Goal: Transaction & Acquisition: Purchase product/service

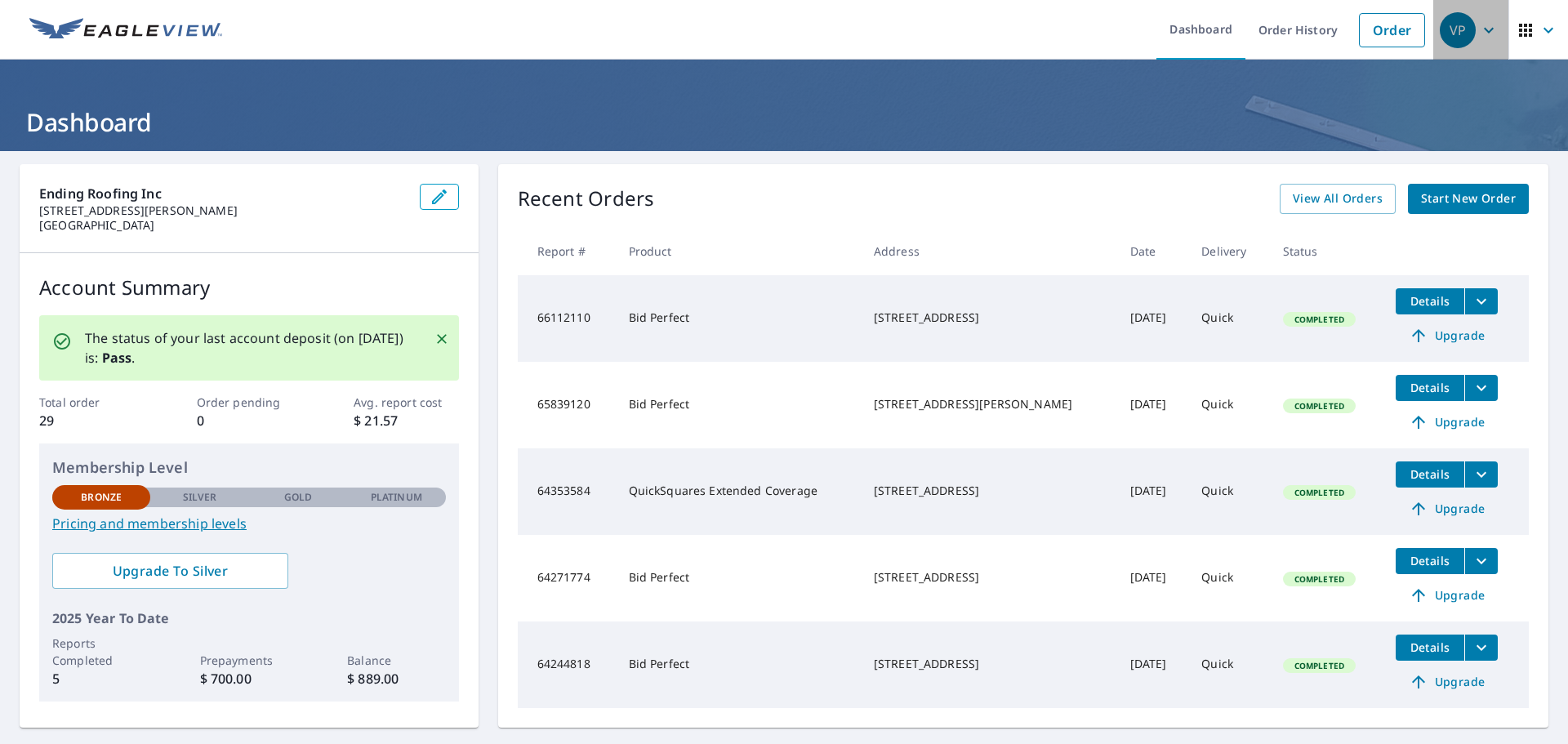
click at [1479, 25] on icon "button" at bounding box center [1489, 30] width 19 height 19
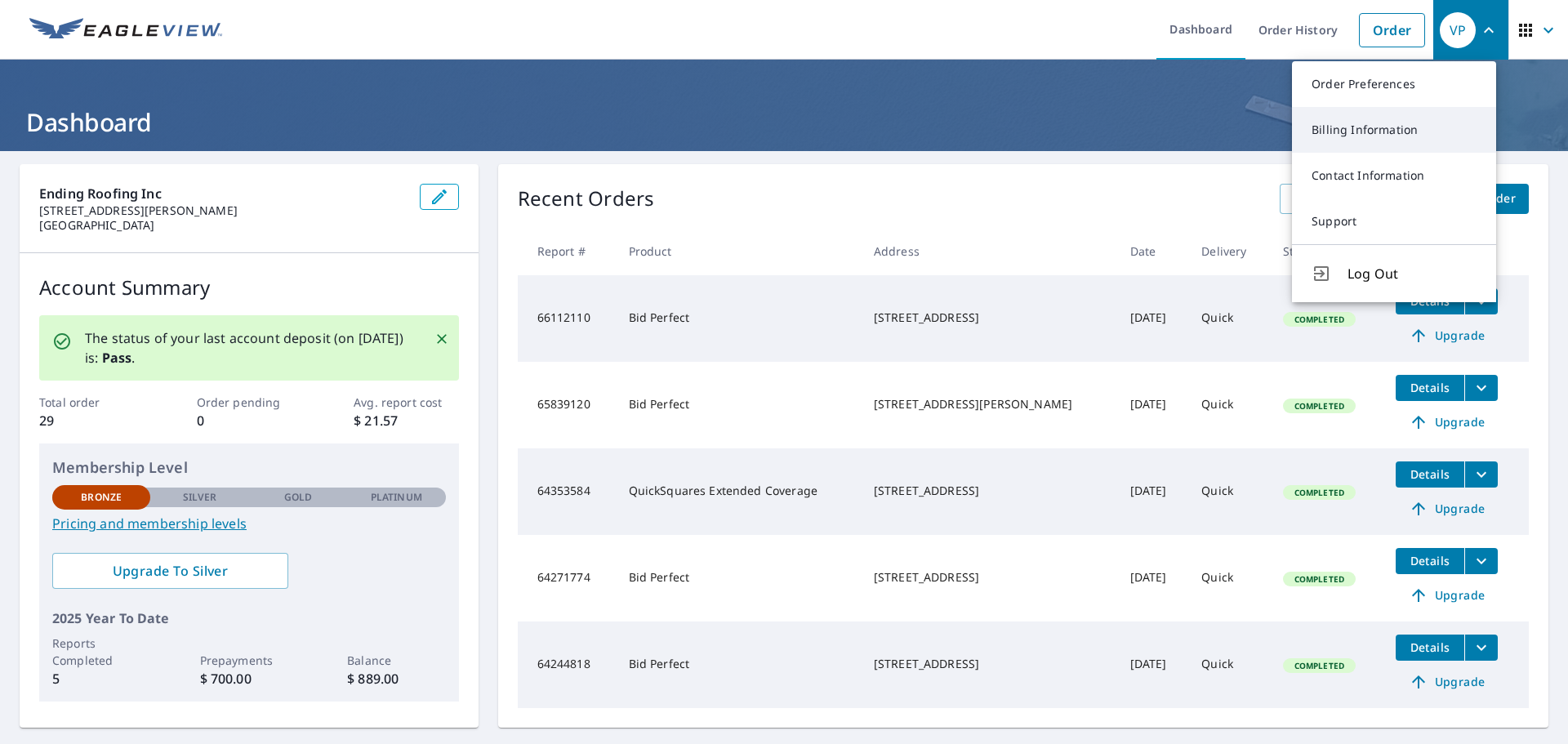
click at [1395, 137] on link "Billing Information" at bounding box center [1394, 129] width 204 height 45
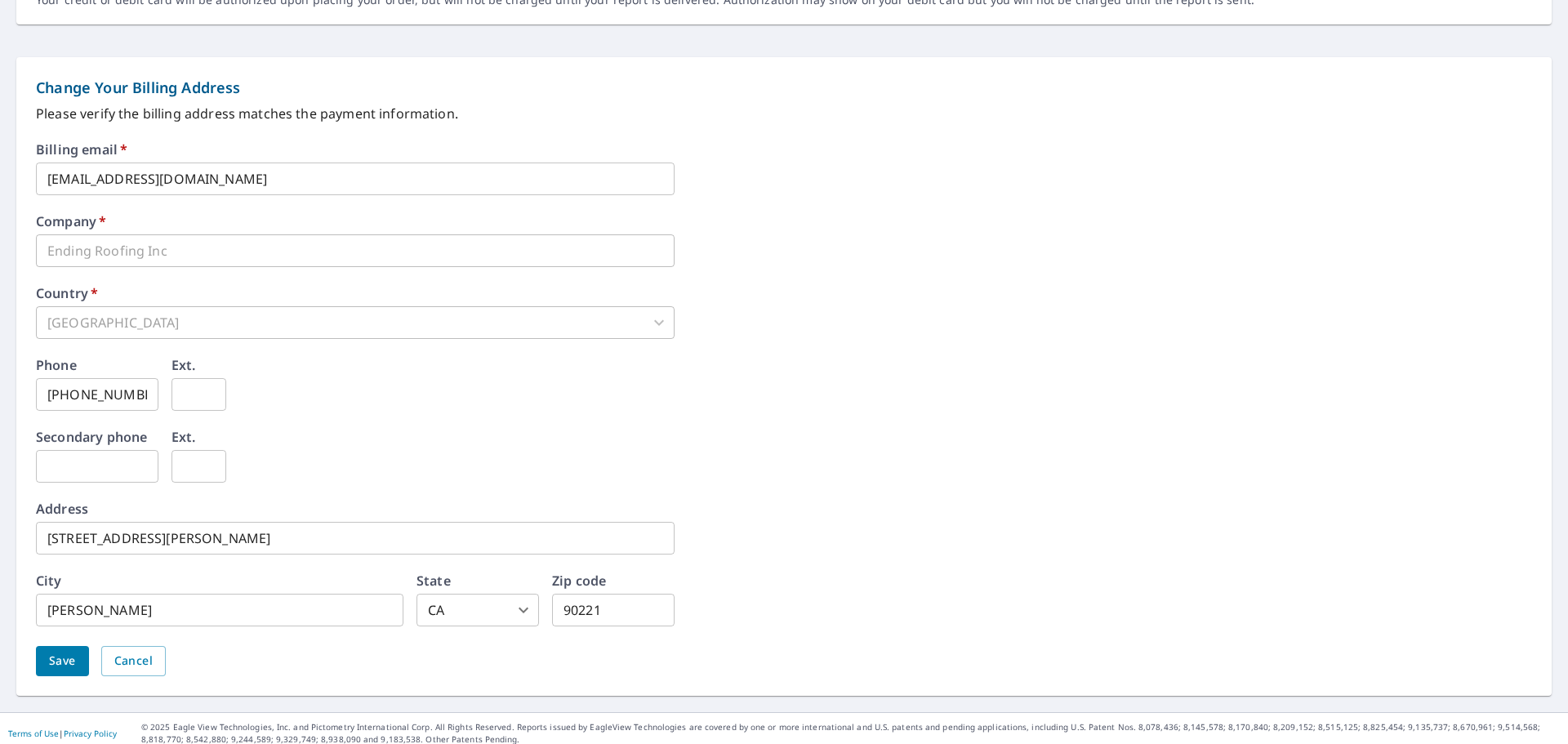
scroll to position [626, 0]
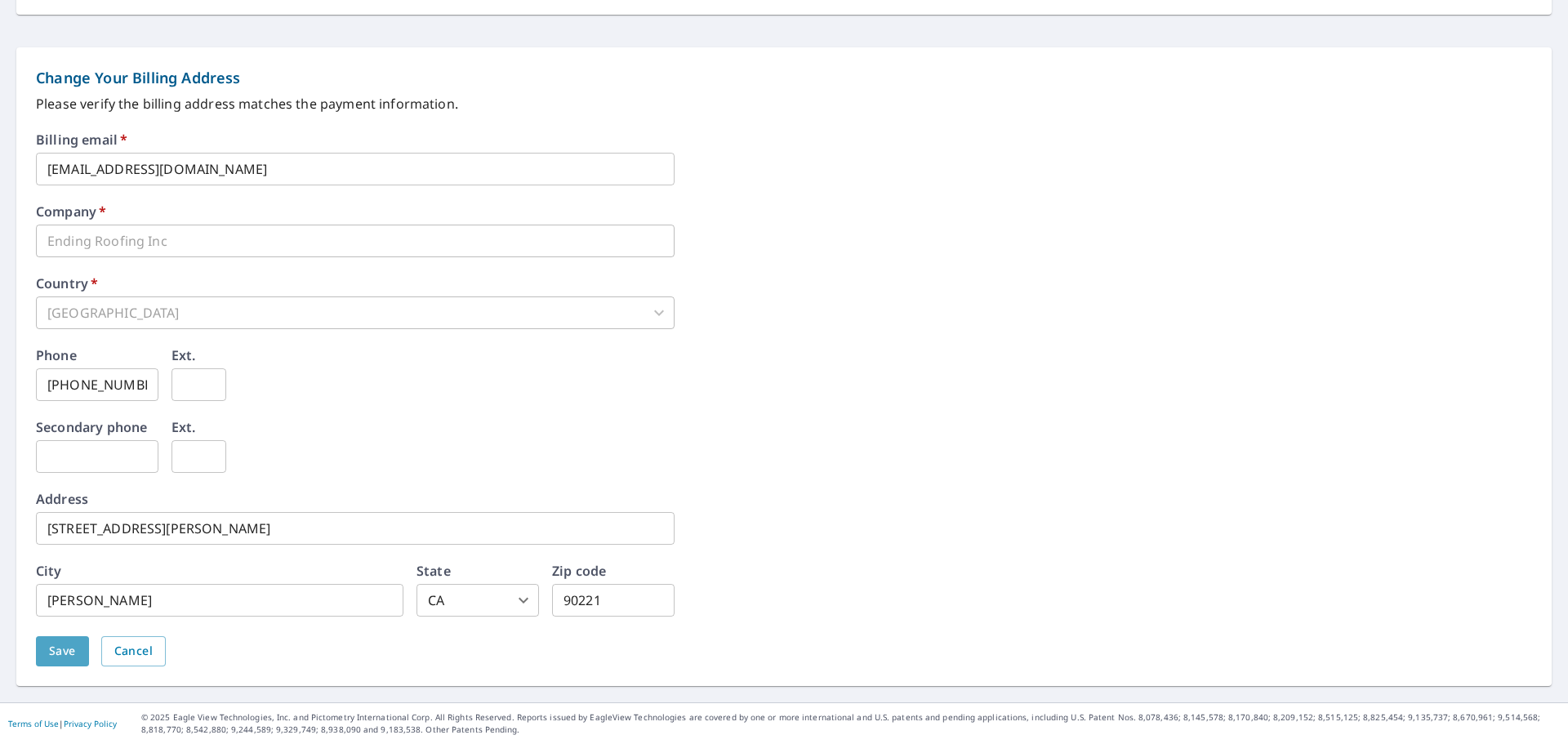
click at [52, 651] on span "Save" at bounding box center [63, 650] width 27 height 20
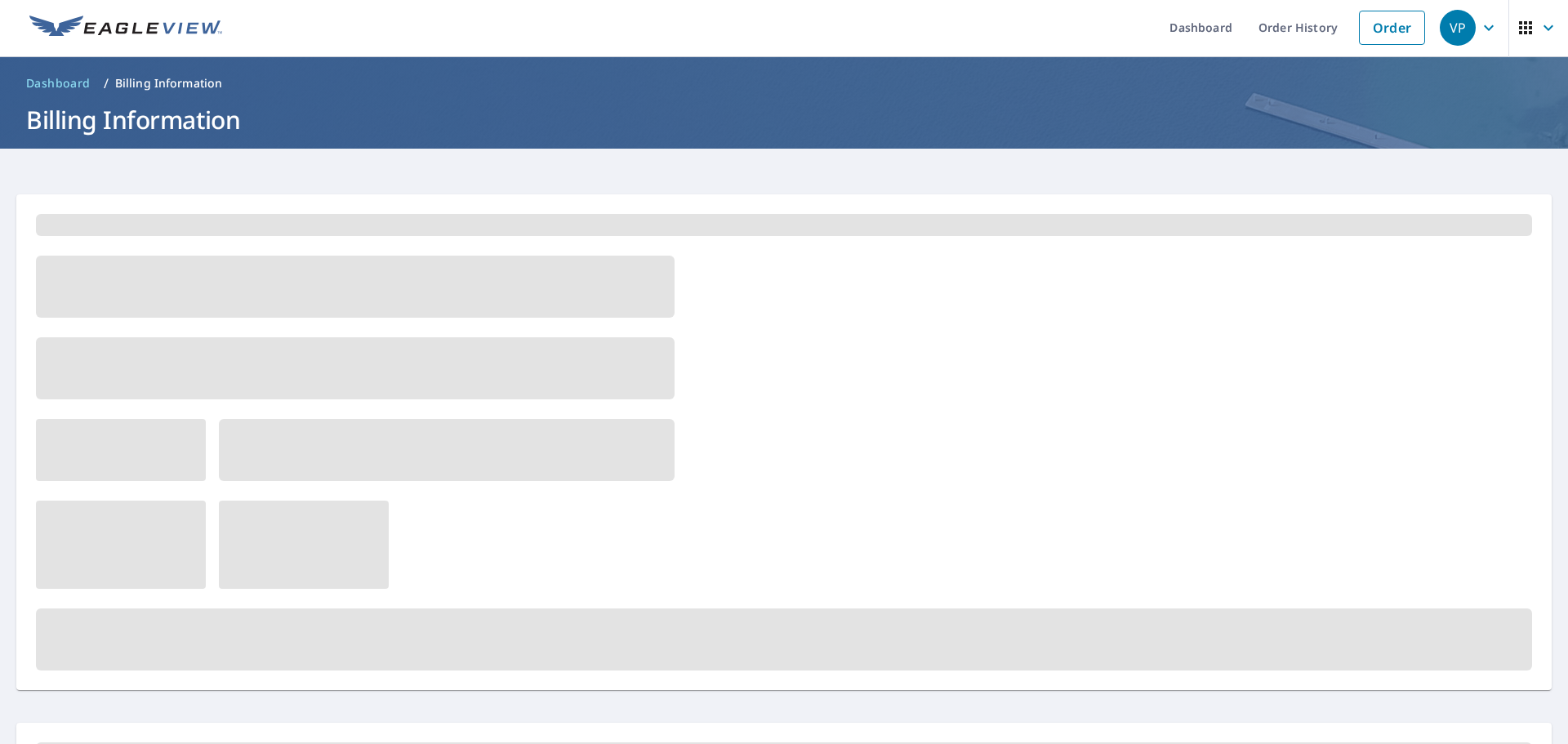
scroll to position [0, 0]
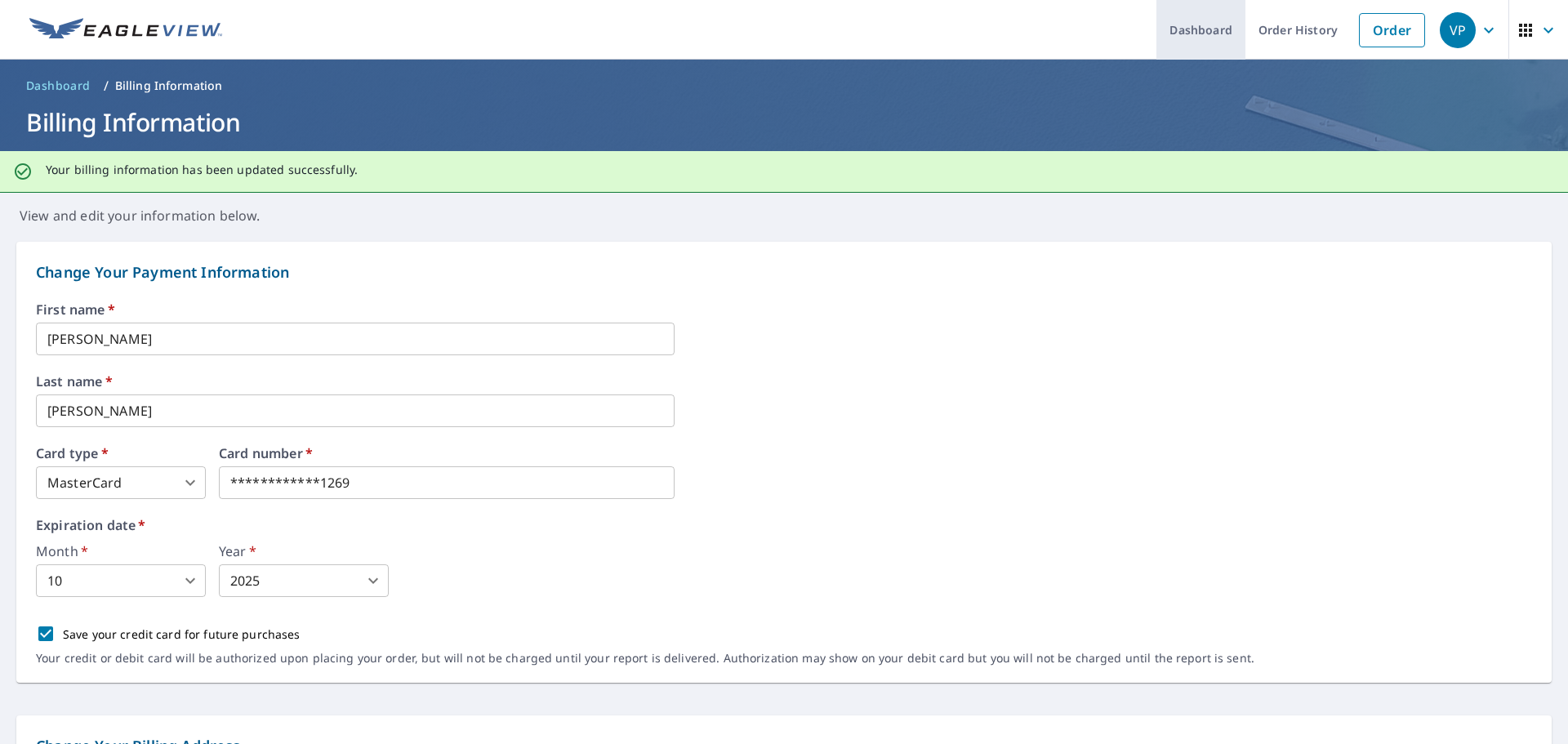
click at [1196, 47] on link "Dashboard" at bounding box center [1201, 30] width 89 height 60
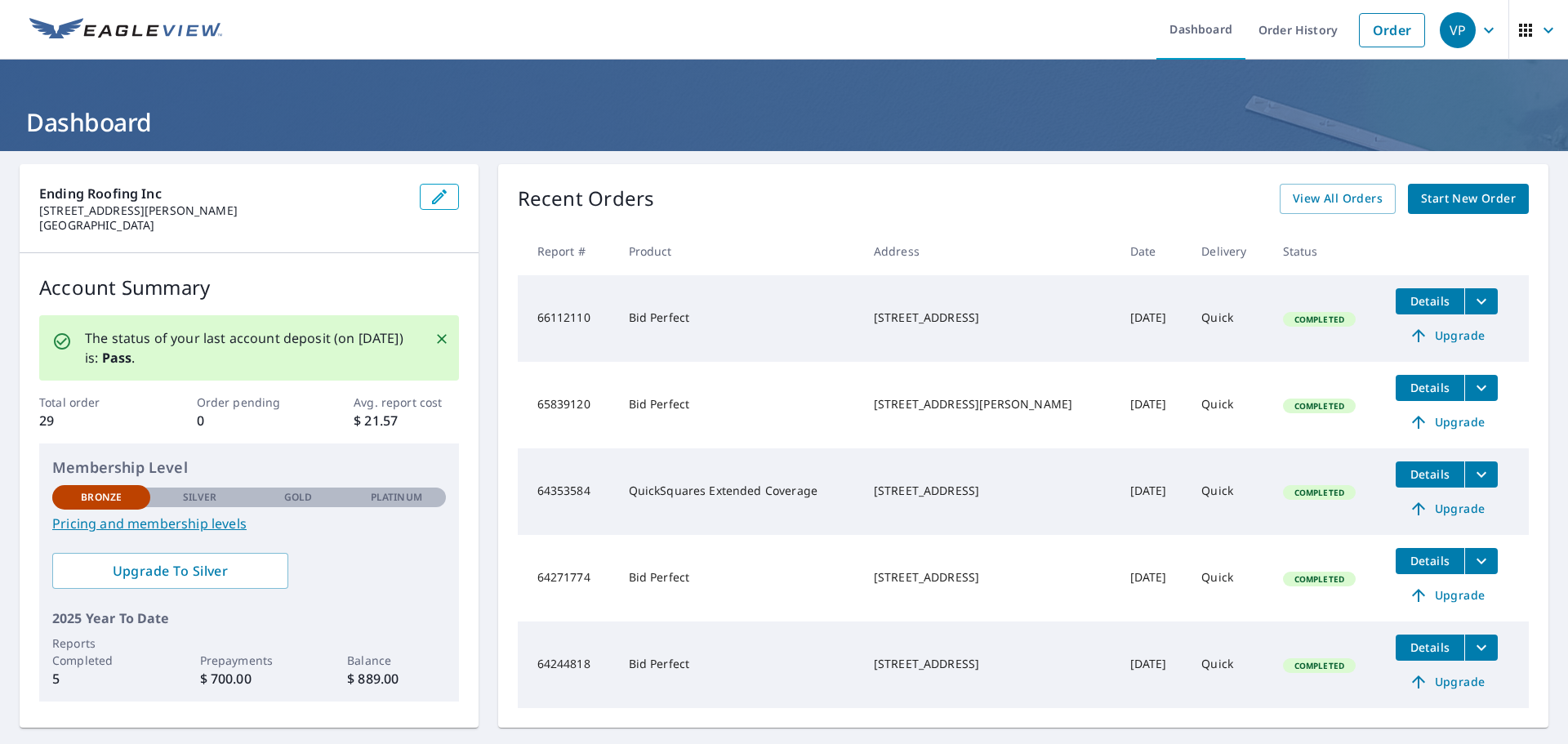
click at [1462, 197] on span "Start New Order" at bounding box center [1468, 198] width 95 height 20
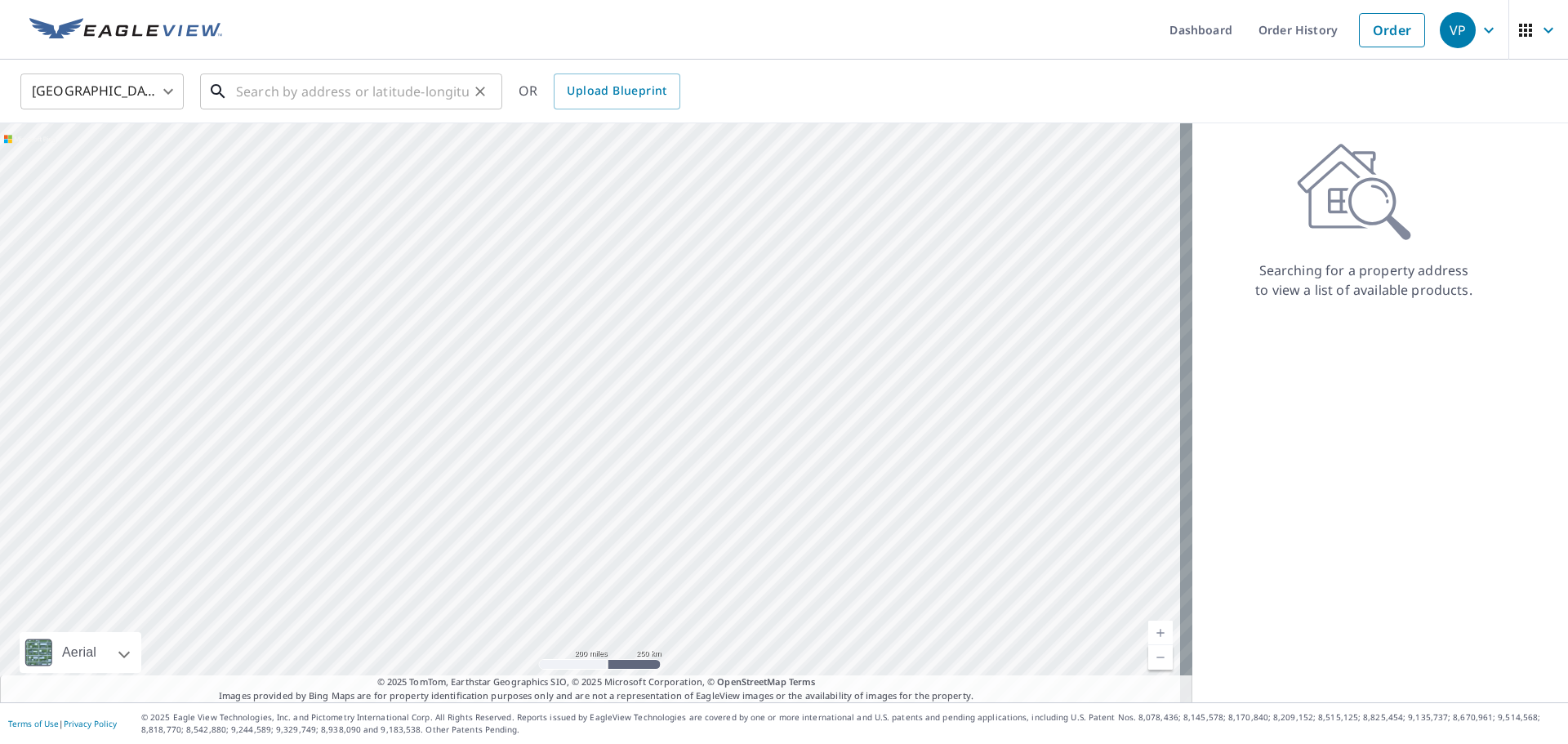
click at [287, 91] on input "text" at bounding box center [352, 91] width 233 height 45
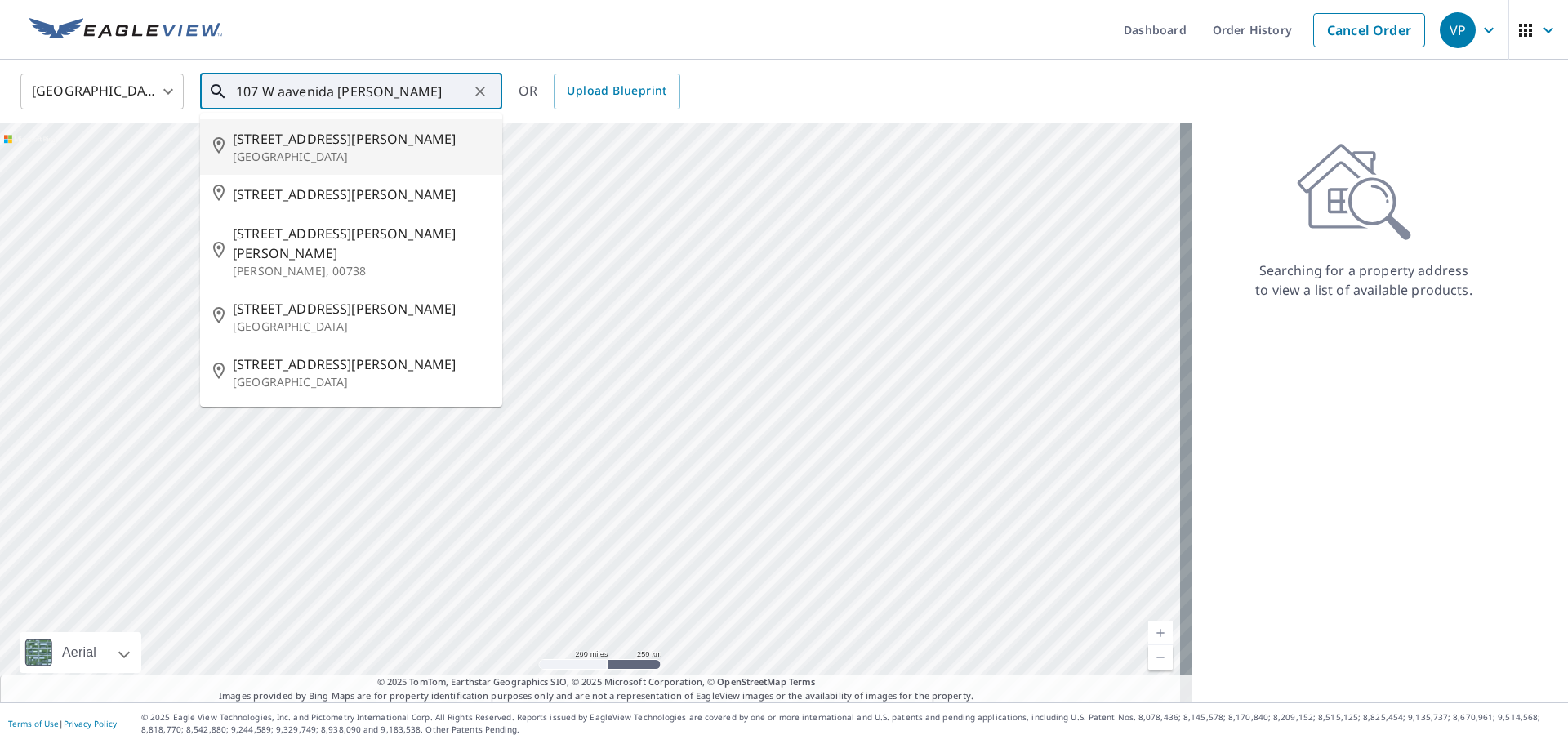
click at [283, 143] on span "[STREET_ADDRESS][PERSON_NAME]" at bounding box center [361, 138] width 256 height 19
type input "[STREET_ADDRESS][PERSON_NAME]"
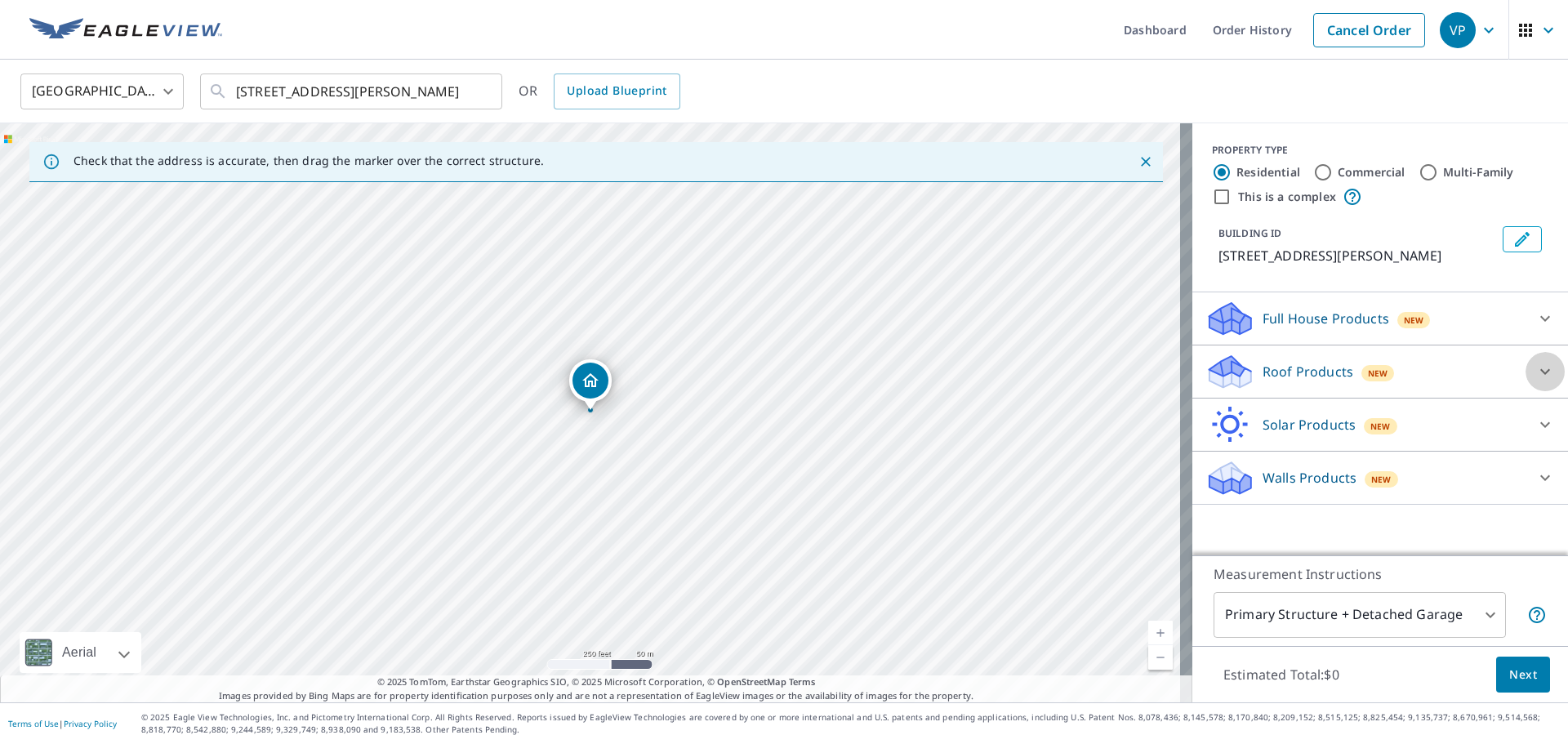
click at [1535, 382] on icon at bounding box center [1545, 371] width 19 height 19
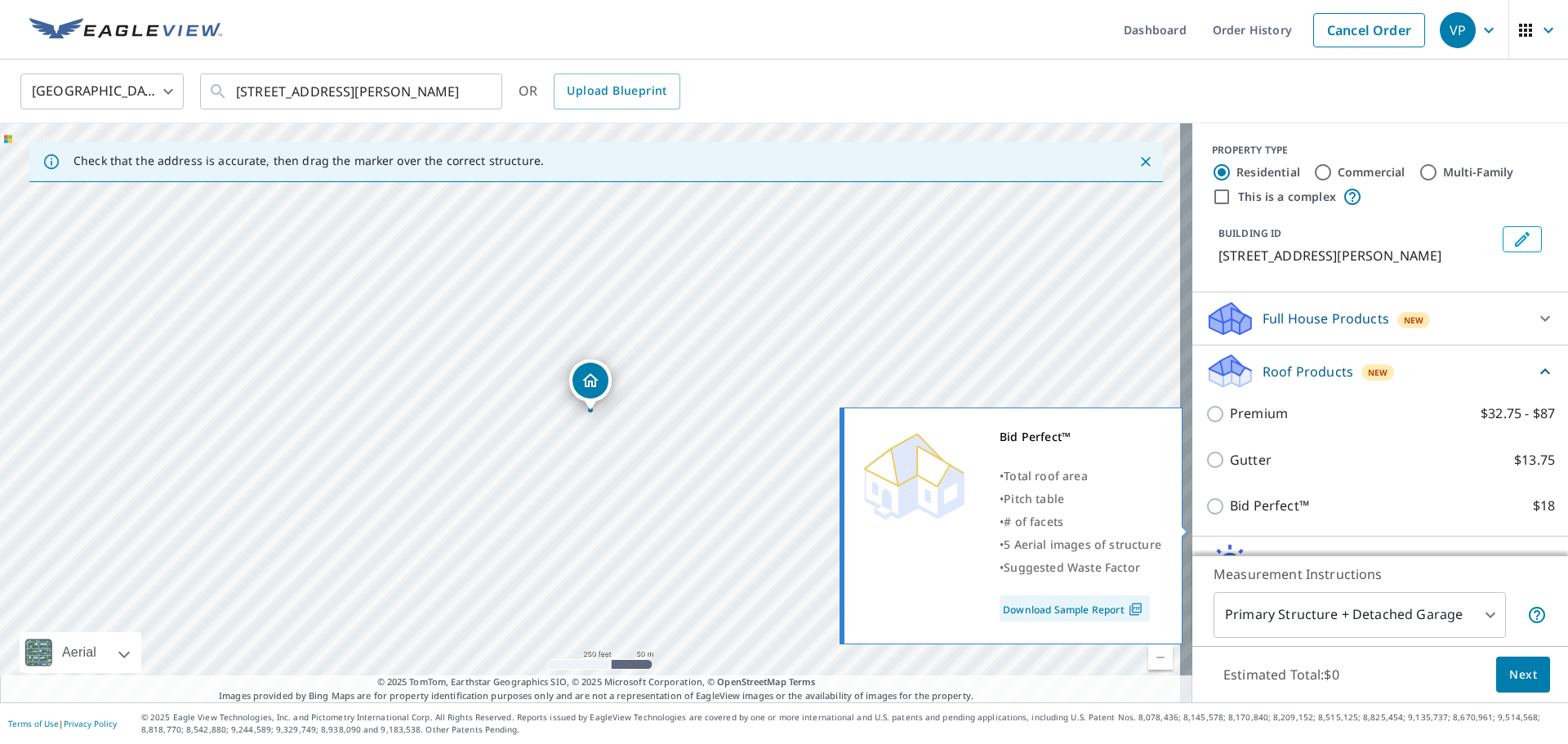
click at [1207, 516] on input "Bid Perfect™ $18" at bounding box center [1217, 506] width 24 height 19
checkbox input "true"
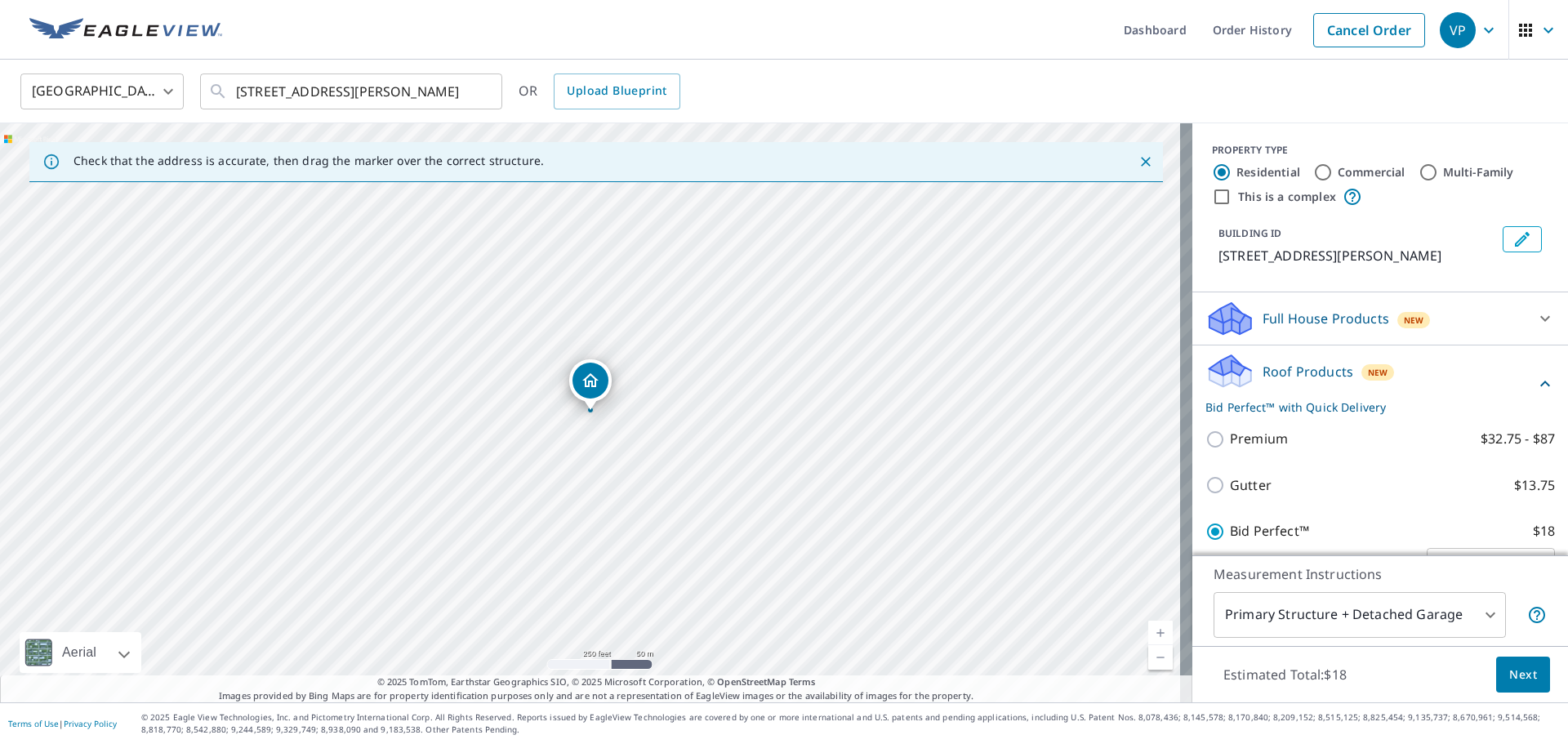
scroll to position [168, 0]
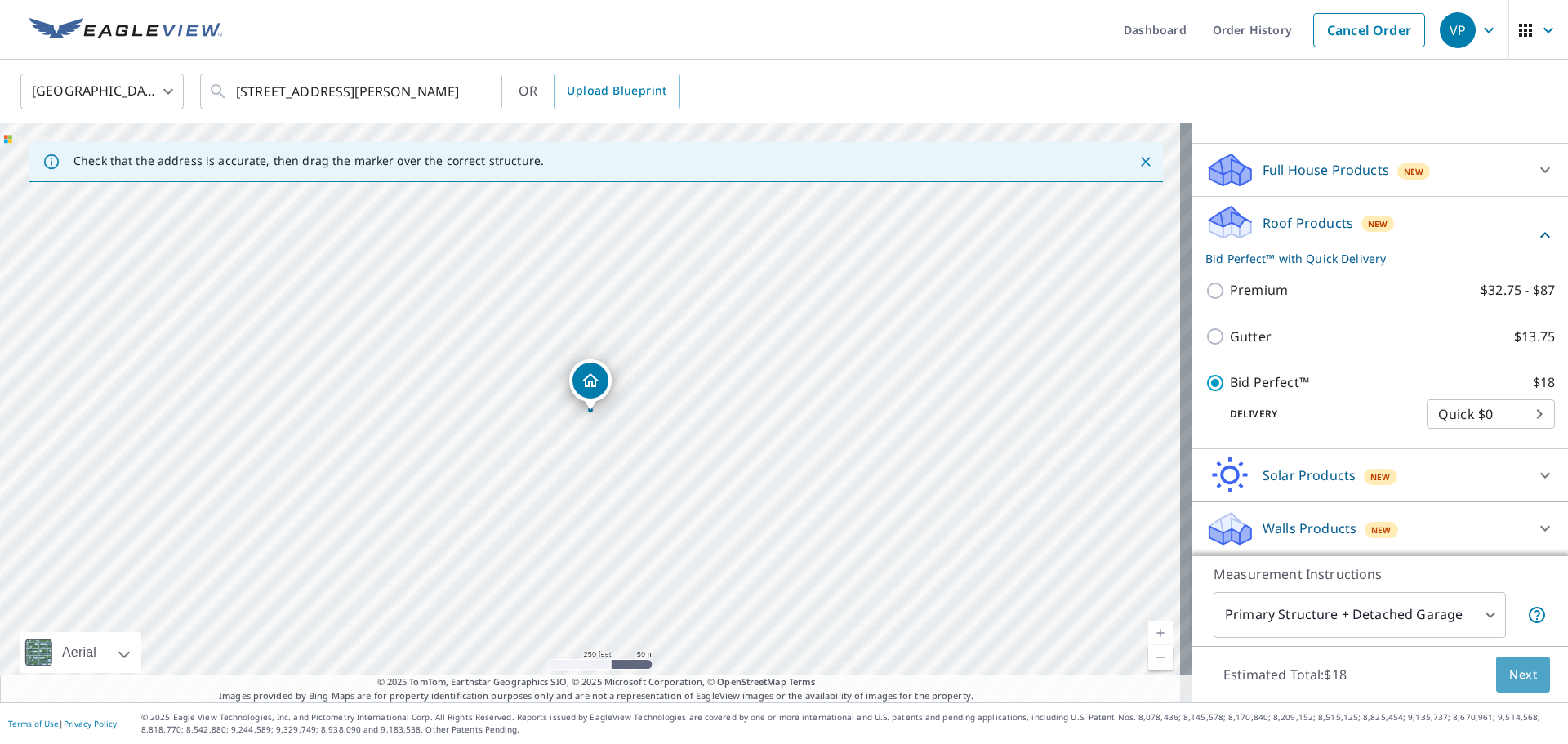
click at [1517, 682] on span "Next" at bounding box center [1523, 674] width 28 height 20
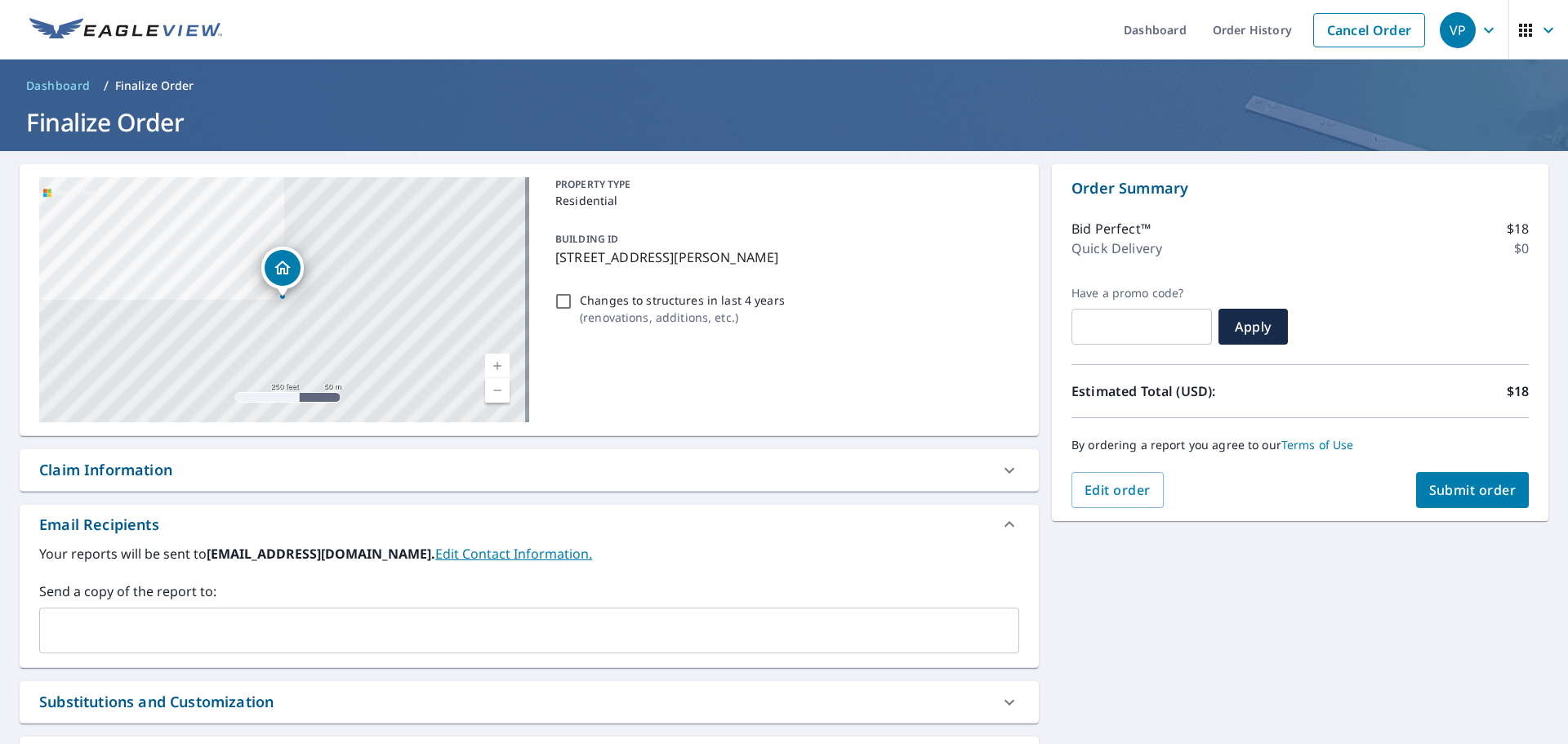
click at [1469, 491] on span "Submit order" at bounding box center [1473, 490] width 87 height 18
